Goal: Task Accomplishment & Management: Use online tool/utility

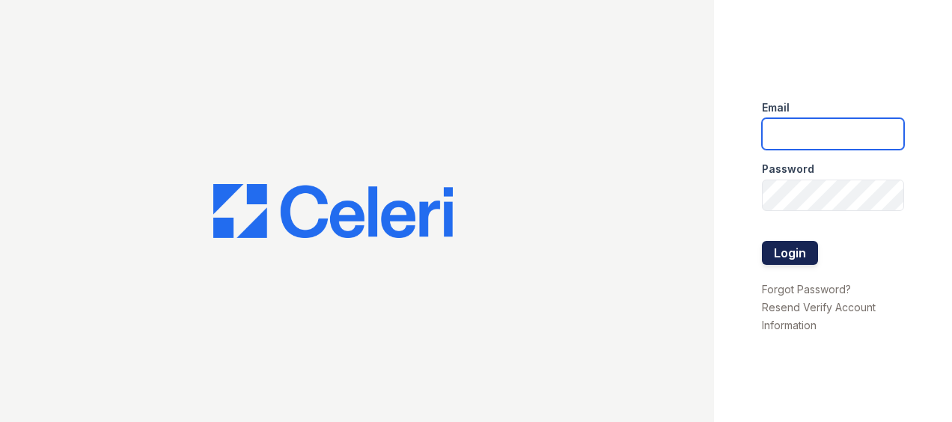
type input "[EMAIL_ADDRESS][DOMAIN_NAME]"
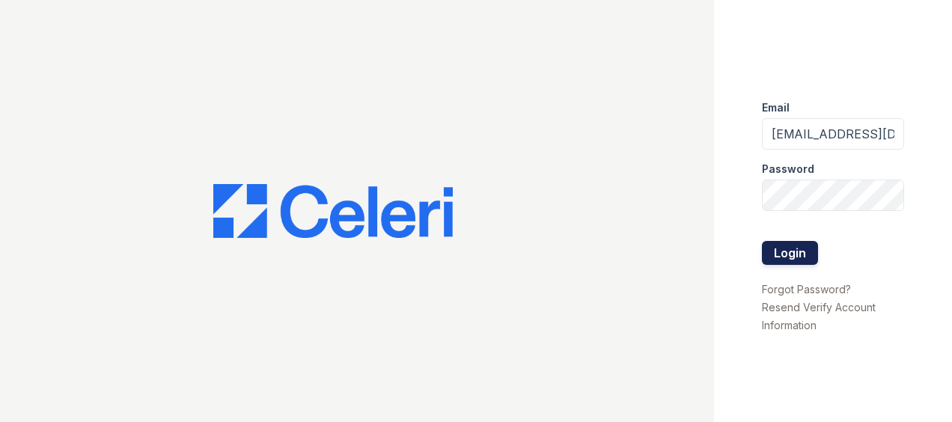
click at [786, 256] on button "Login" at bounding box center [790, 253] width 56 height 24
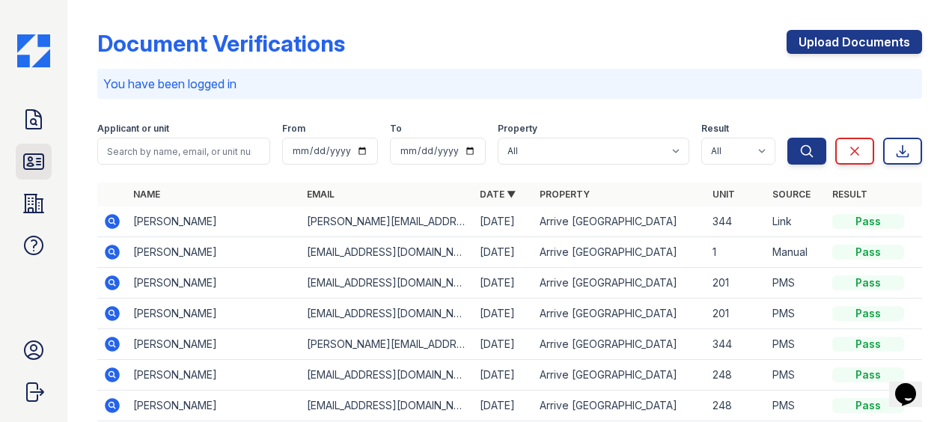
click at [36, 159] on icon at bounding box center [34, 162] width 24 height 24
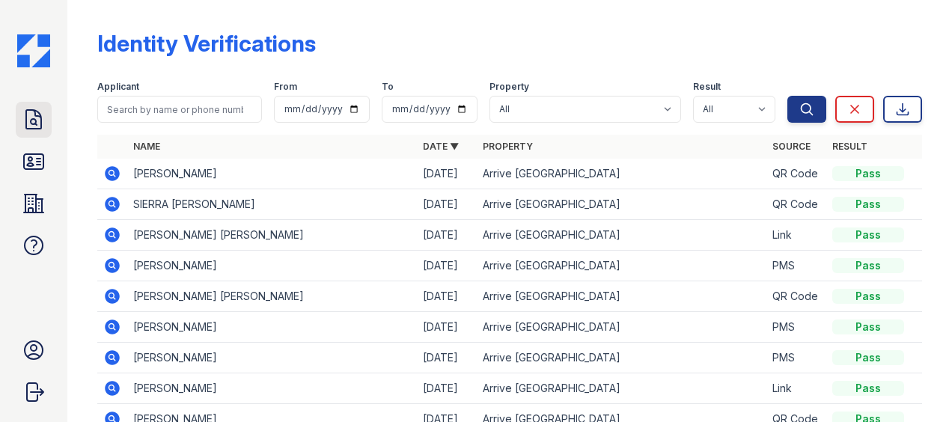
click at [34, 118] on icon at bounding box center [33, 119] width 15 height 19
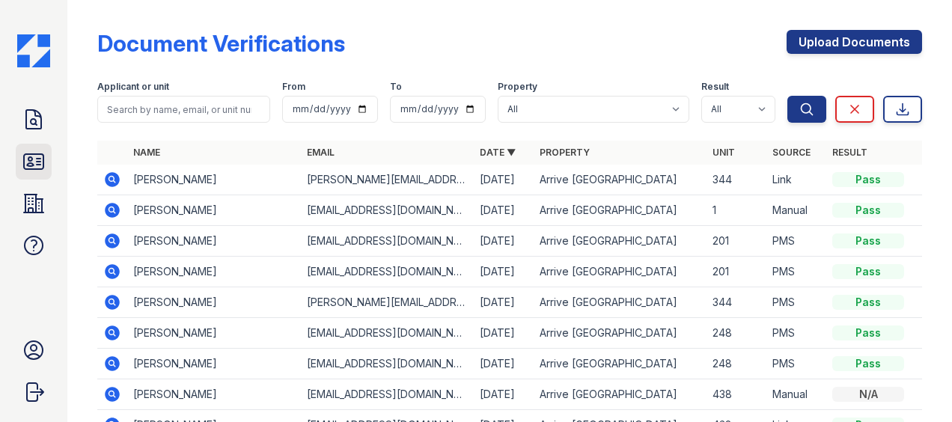
click at [34, 159] on icon at bounding box center [34, 162] width 24 height 24
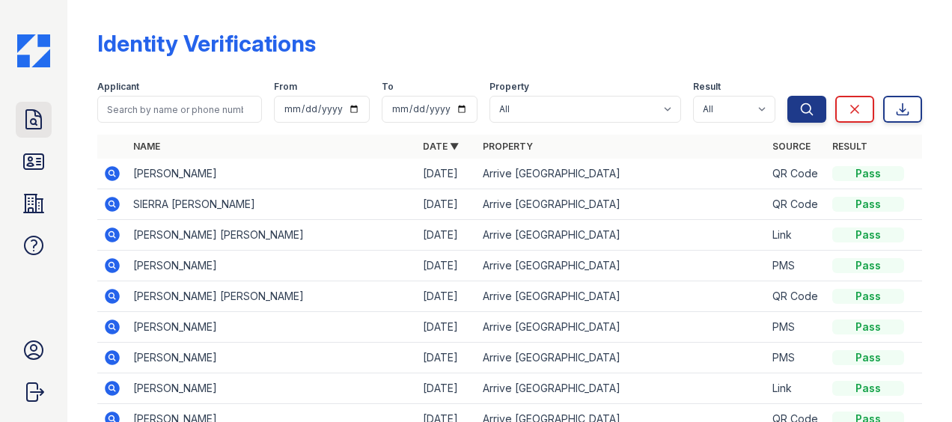
click at [37, 113] on icon at bounding box center [34, 120] width 24 height 24
